Goal: Task Accomplishment & Management: Manage account settings

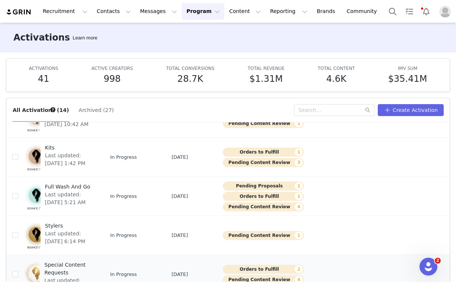
scroll to position [39, 0]
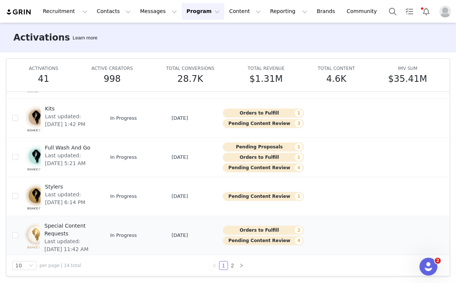
click at [57, 229] on span "Special Content Requests" at bounding box center [68, 230] width 49 height 16
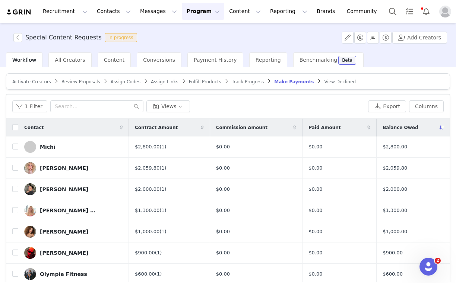
click at [192, 80] on span "Fulfill Products" at bounding box center [205, 81] width 32 height 5
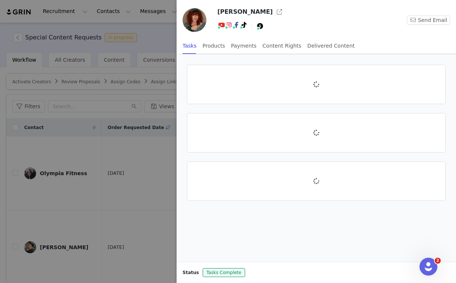
scroll to position [126, 0]
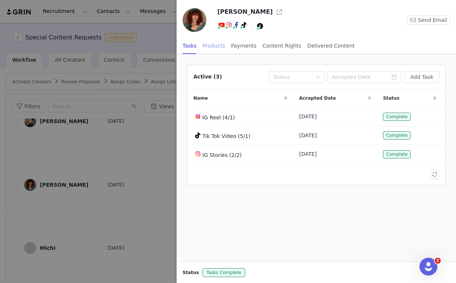
click at [220, 48] on div "Products" at bounding box center [214, 46] width 22 height 17
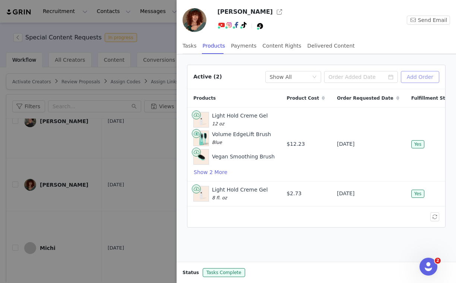
click at [434, 77] on button "Add Order" at bounding box center [420, 77] width 38 height 12
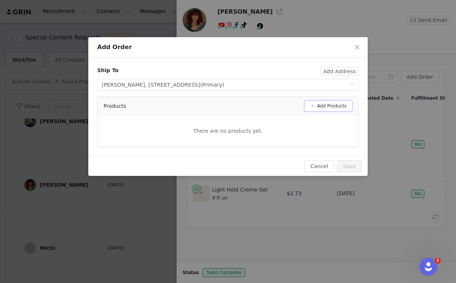
click at [338, 104] on button "Add Products" at bounding box center [328, 106] width 48 height 12
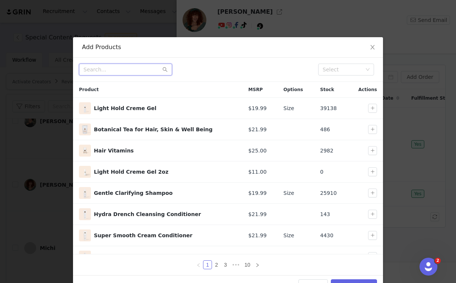
click at [128, 67] on input "text" at bounding box center [125, 70] width 93 height 12
type input "mittens"
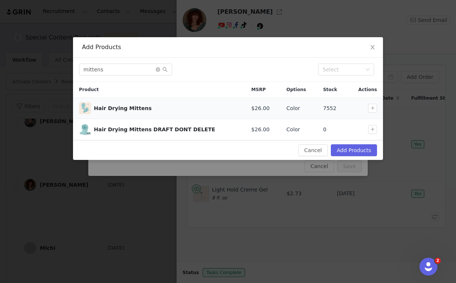
click at [372, 113] on td at bounding box center [365, 108] width 36 height 21
click at [372, 109] on button "button" at bounding box center [372, 108] width 9 height 9
click at [357, 150] on button "Add Products" at bounding box center [354, 150] width 46 height 12
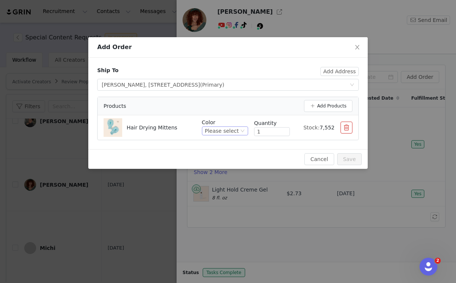
click at [235, 129] on div "Please select" at bounding box center [222, 131] width 34 height 8
click at [228, 155] on li "Teal" at bounding box center [226, 156] width 44 height 12
click at [313, 108] on button "Add Products" at bounding box center [328, 106] width 48 height 12
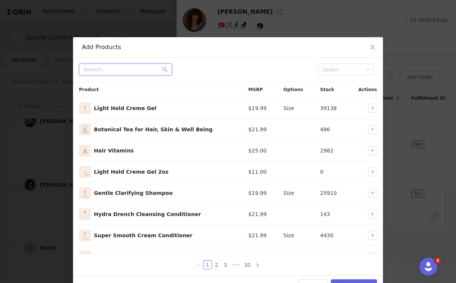
click at [133, 69] on input "text" at bounding box center [125, 70] width 93 height 12
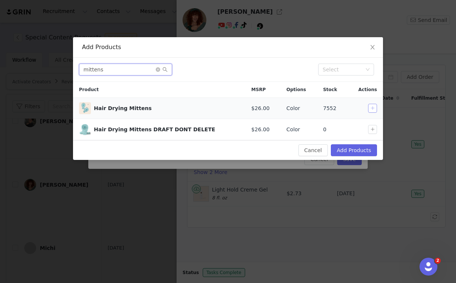
type input "mittens"
click at [371, 107] on button "button" at bounding box center [372, 108] width 9 height 9
click at [360, 152] on button "Add Products" at bounding box center [354, 150] width 46 height 12
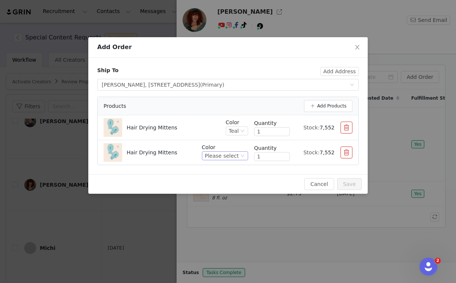
click at [230, 154] on div "Please select" at bounding box center [222, 156] width 34 height 8
click at [212, 195] on li "Blush" at bounding box center [226, 193] width 44 height 12
click at [351, 182] on button "Save" at bounding box center [349, 184] width 25 height 12
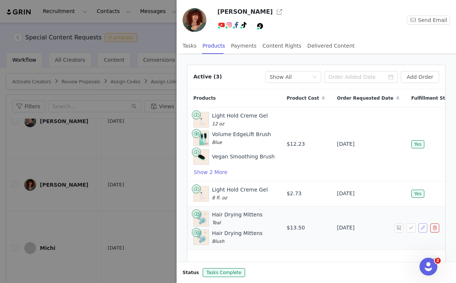
click at [422, 228] on button "button" at bounding box center [422, 228] width 9 height 9
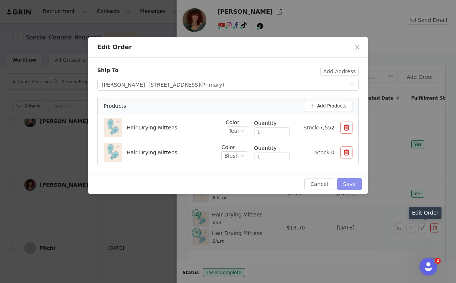
click at [352, 184] on button "Save" at bounding box center [349, 184] width 25 height 12
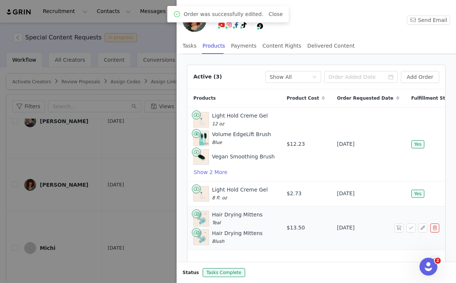
click at [403, 229] on span at bounding box center [400, 228] width 12 height 9
click at [400, 229] on button "button" at bounding box center [398, 228] width 9 height 9
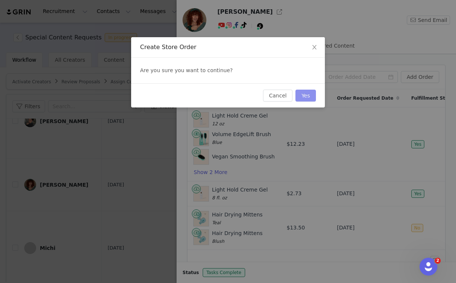
click at [311, 98] on button "Yes" at bounding box center [305, 96] width 20 height 12
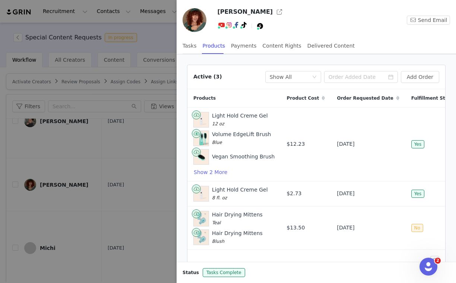
click at [108, 78] on div at bounding box center [228, 141] width 456 height 283
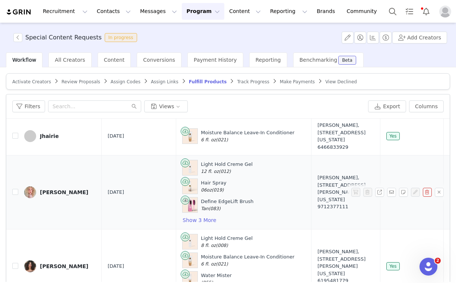
scroll to position [305, 0]
